Goal: Transaction & Acquisition: Book appointment/travel/reservation

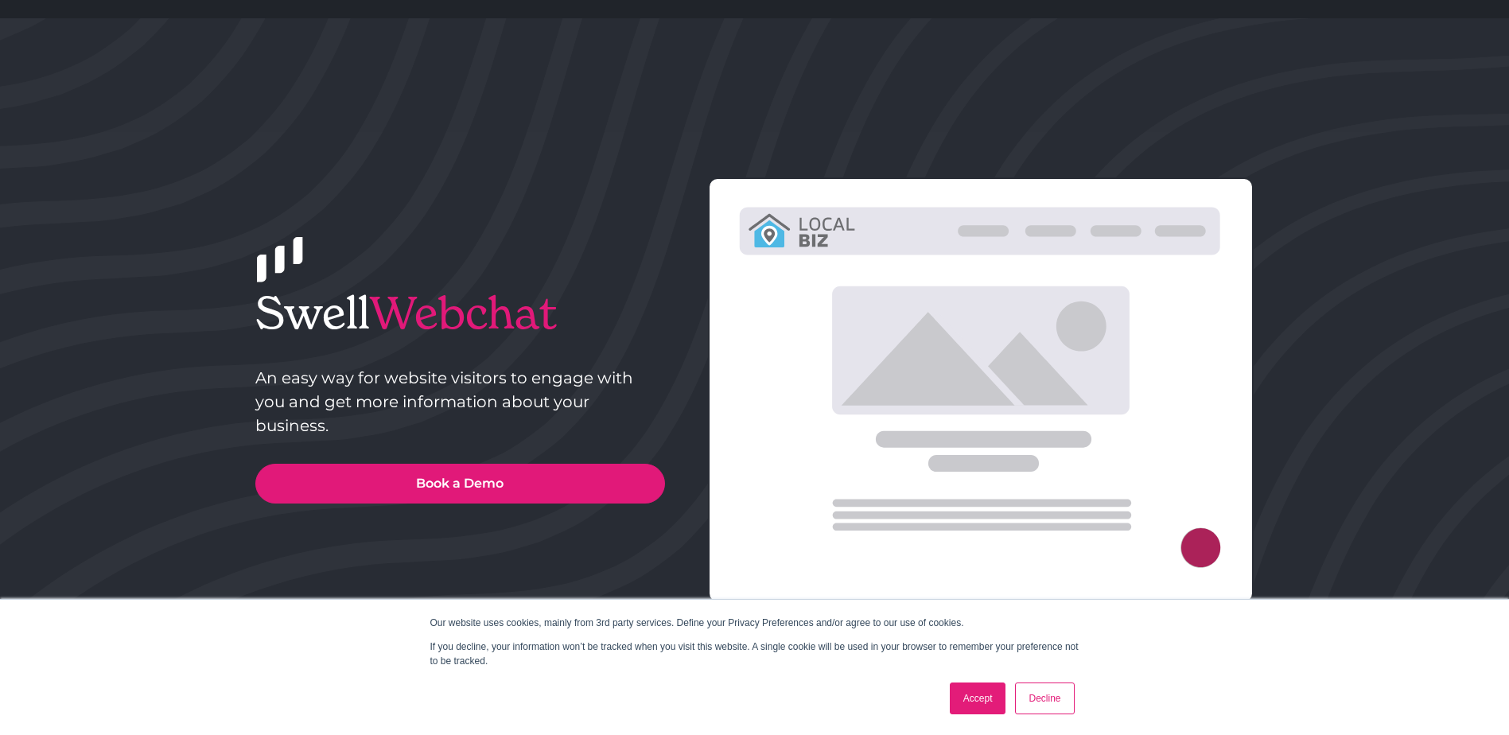
scroll to position [159, 0]
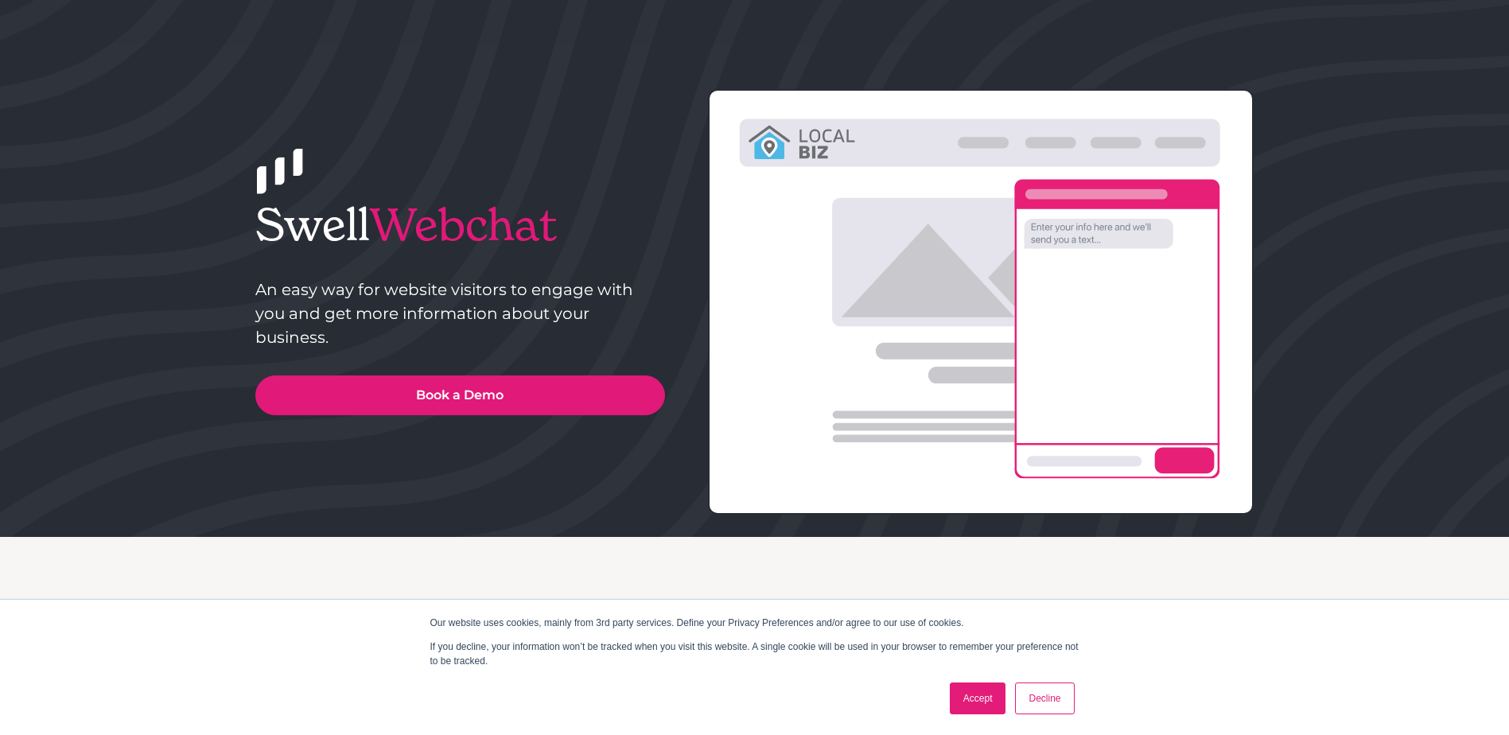
drag, startPoint x: 960, startPoint y: 697, endPoint x: 786, endPoint y: 669, distance: 175.6
click at [960, 697] on link "Accept" at bounding box center [978, 698] width 56 height 32
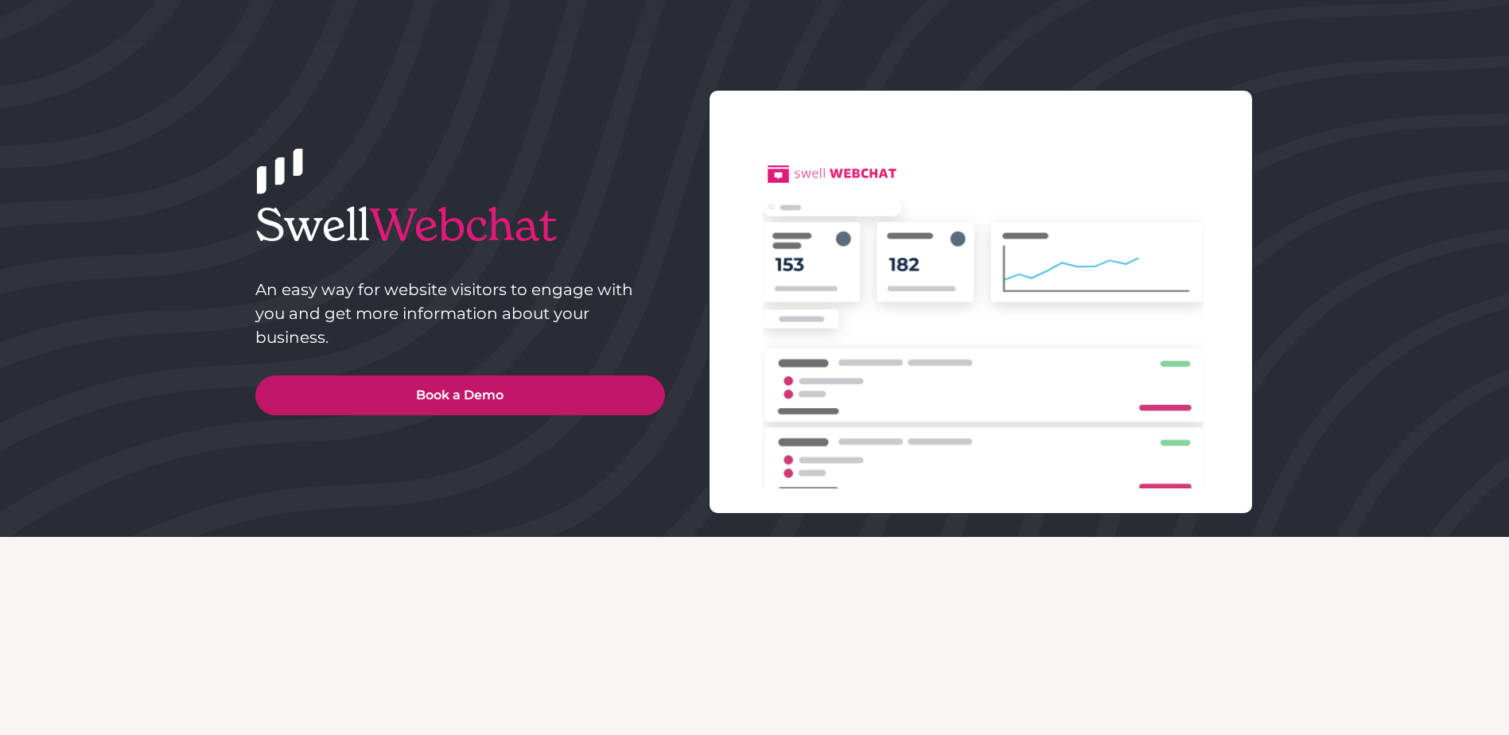
click at [472, 389] on link "Book a Demo" at bounding box center [460, 395] width 410 height 40
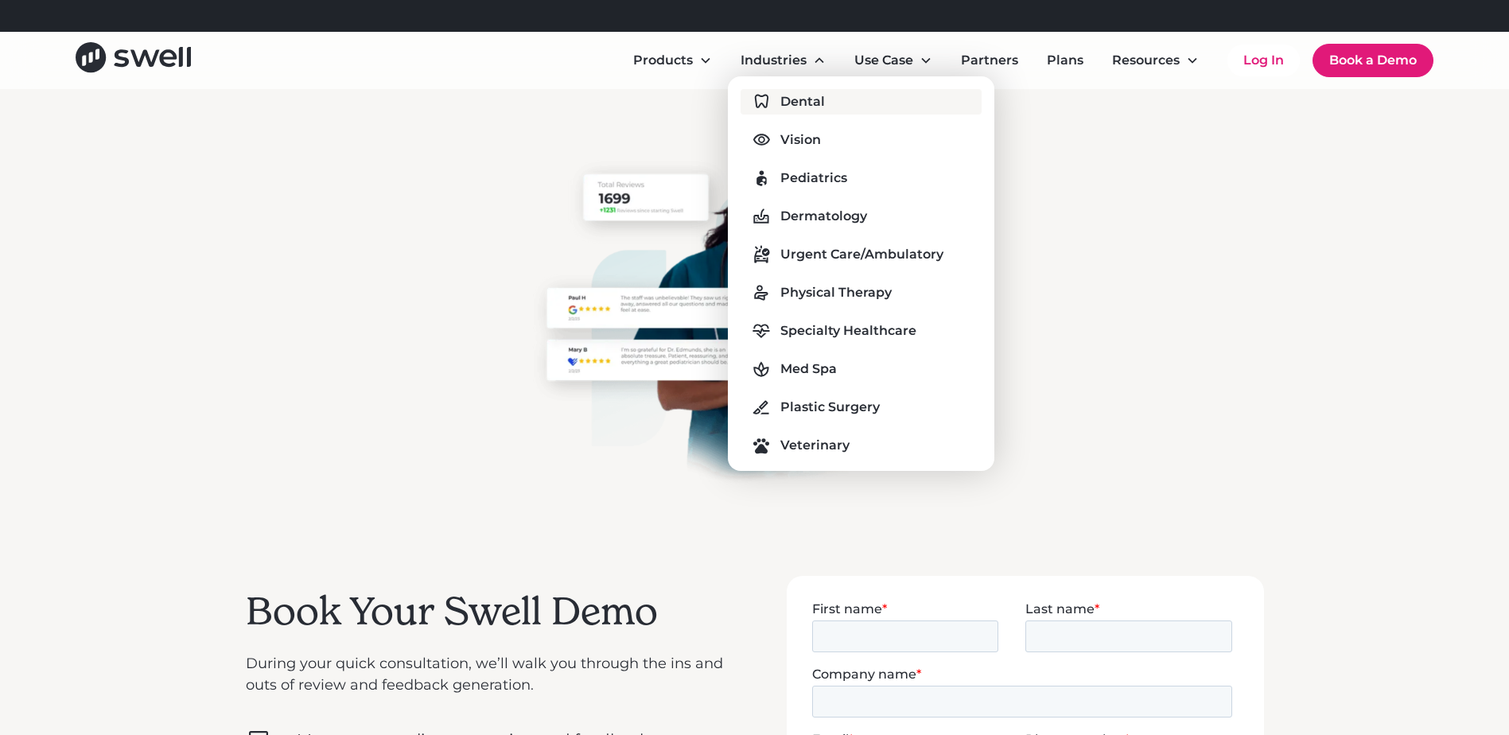
click at [837, 107] on link "Dental" at bounding box center [860, 101] width 240 height 25
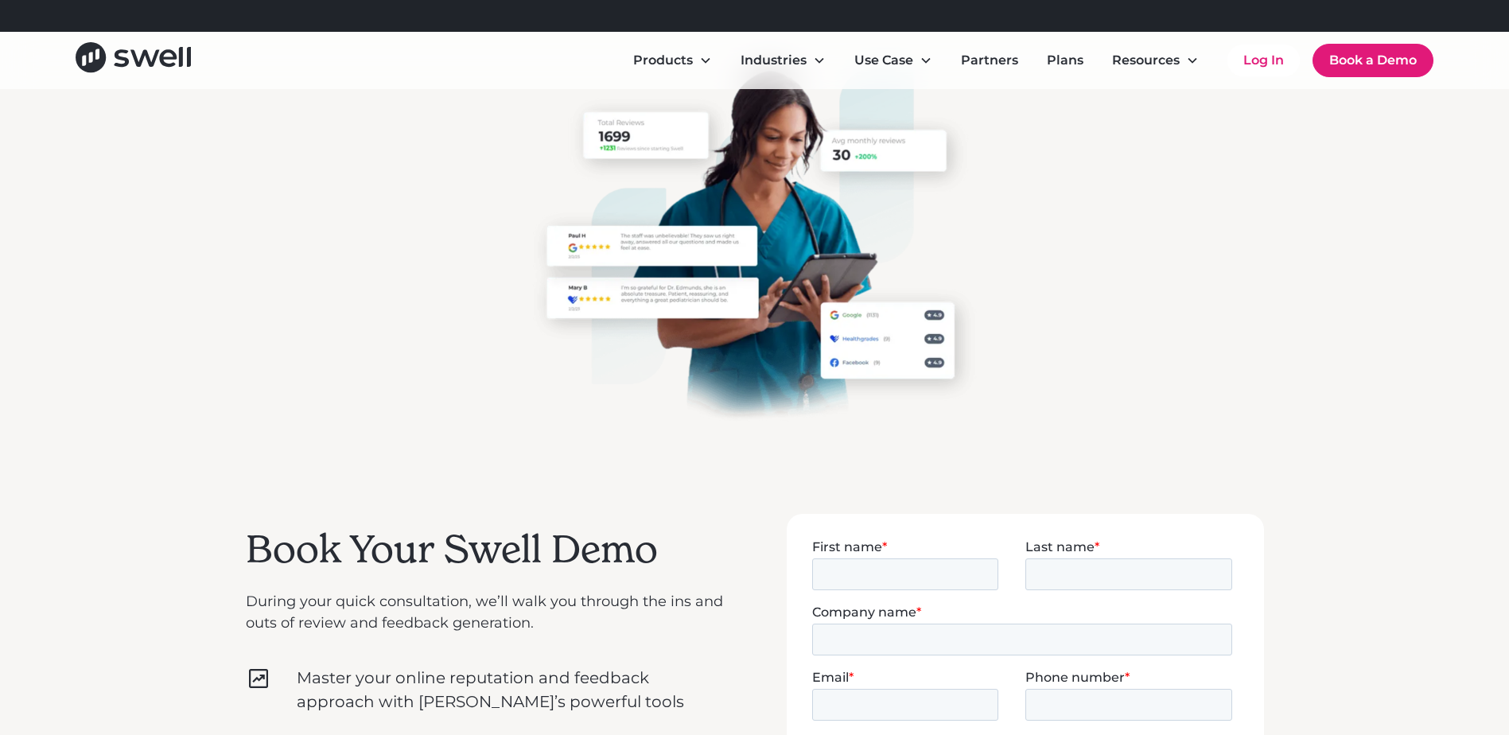
scroll to position [159, 0]
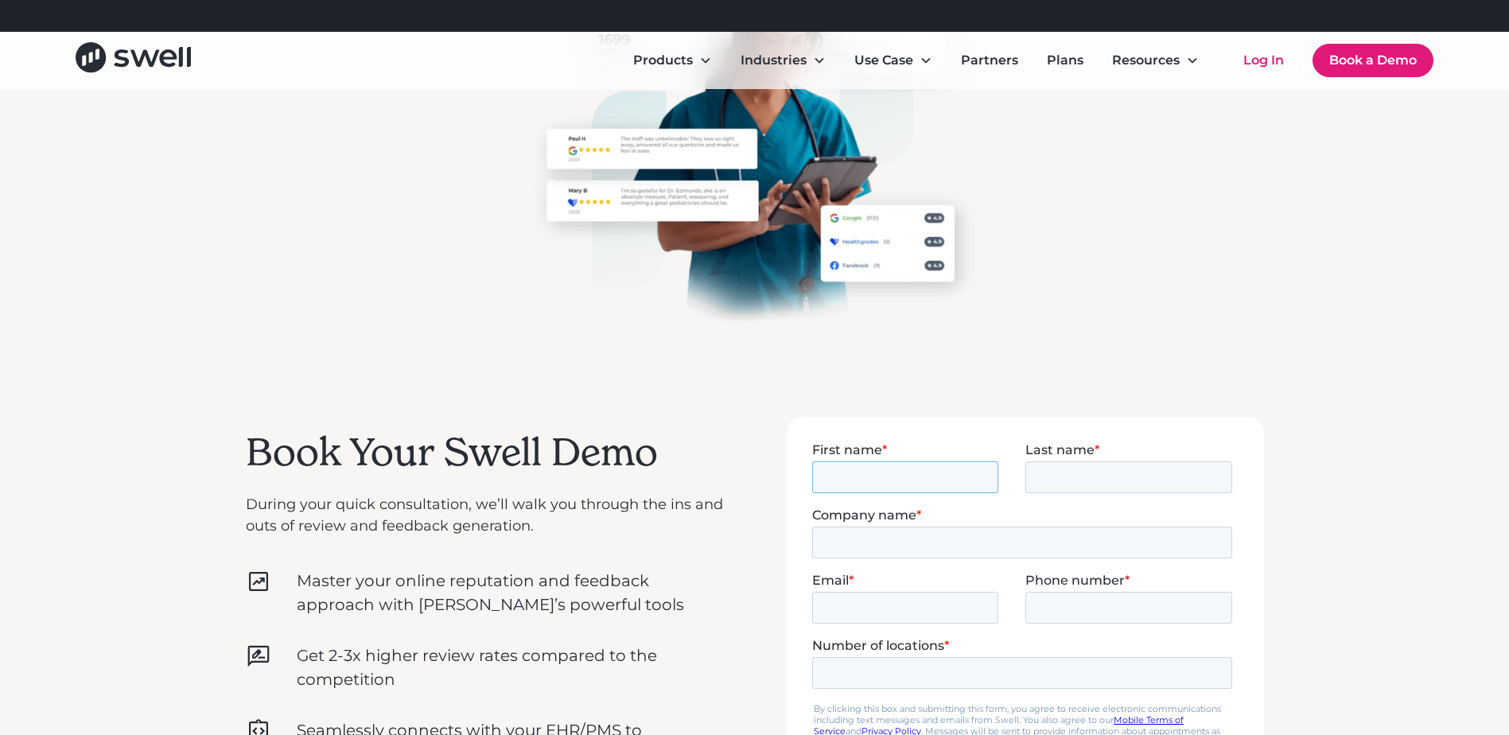
click at [930, 469] on input "First name *" at bounding box center [904, 476] width 186 height 32
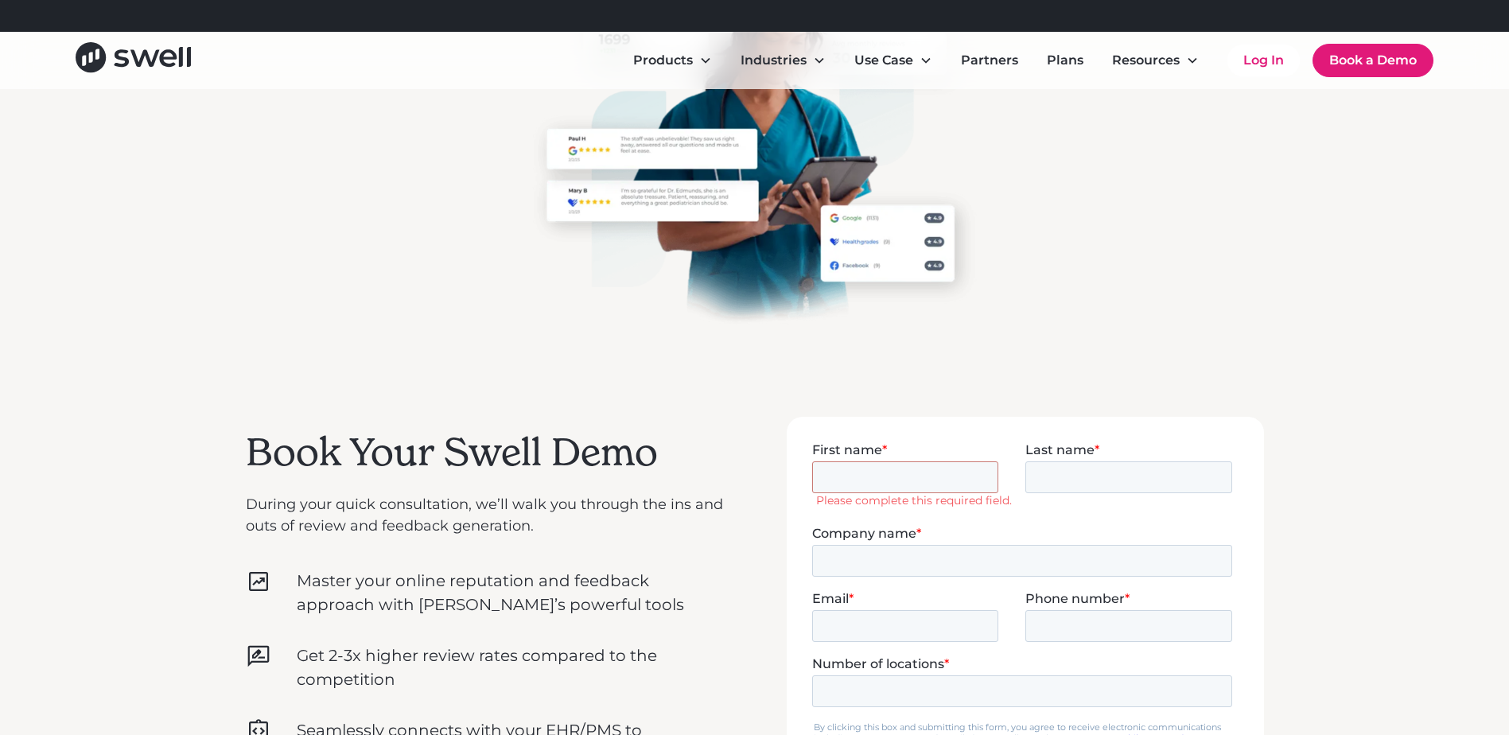
click at [581, 600] on p "Master your online reputation and feedback approach with [PERSON_NAME]’s powerf…" at bounding box center [510, 593] width 426 height 48
